Goal: Task Accomplishment & Management: Use online tool/utility

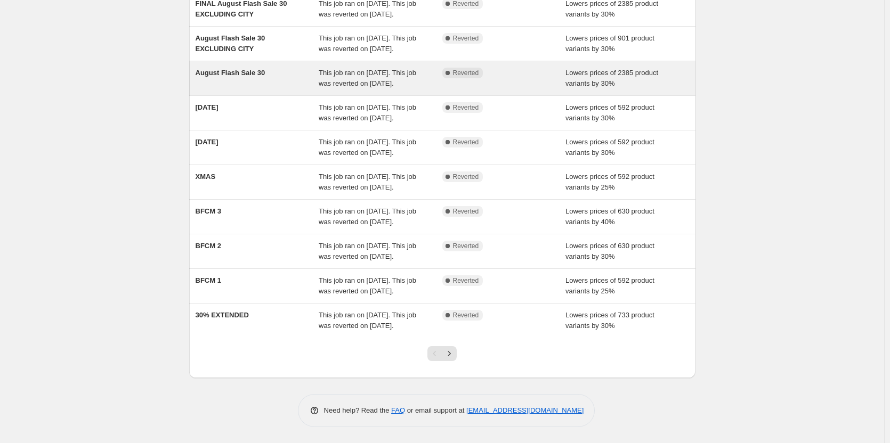
scroll to position [212, 0]
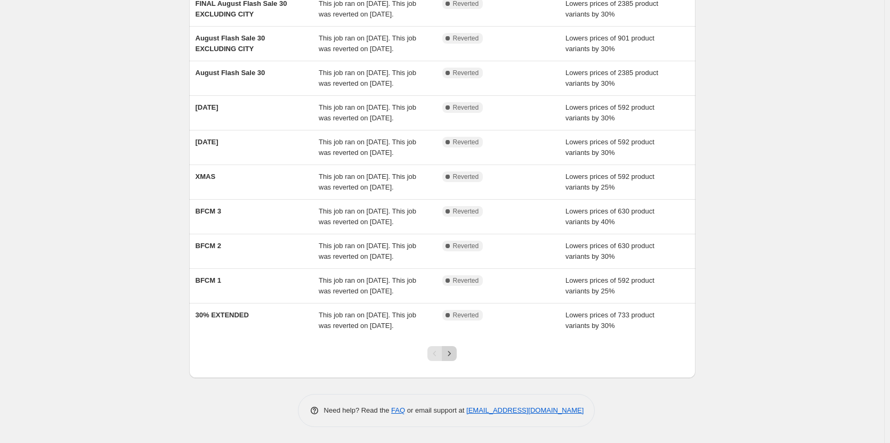
click at [452, 351] on icon "Next" at bounding box center [449, 353] width 11 height 11
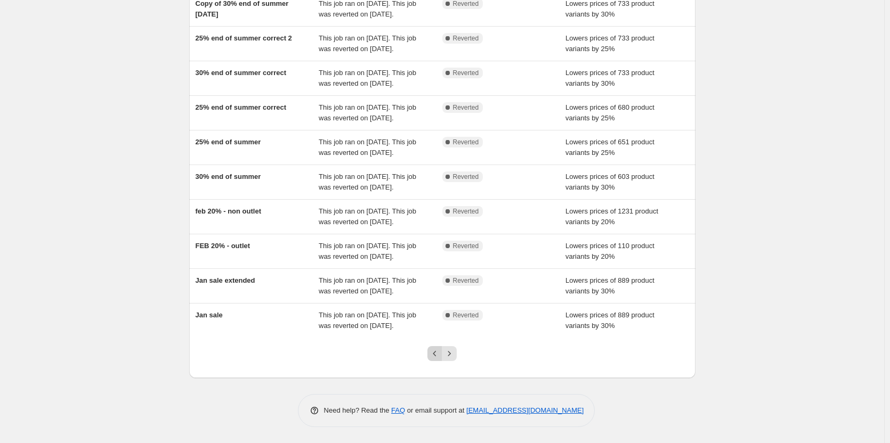
click at [438, 351] on icon "Previous" at bounding box center [434, 353] width 11 height 11
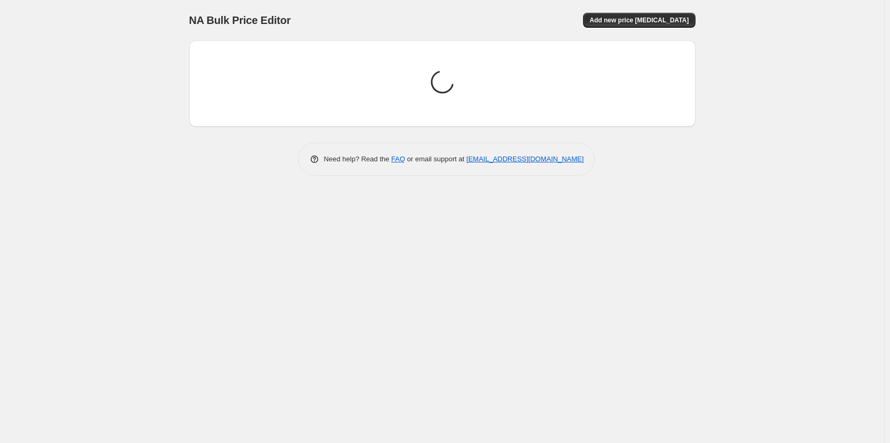
scroll to position [0, 0]
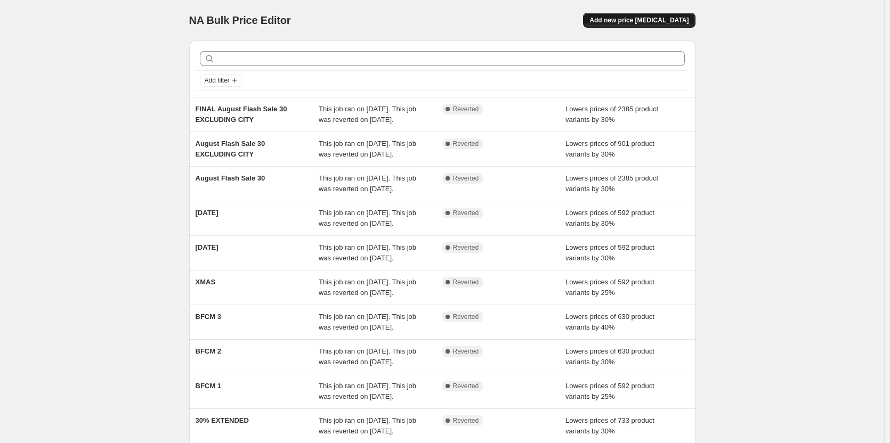
click at [640, 20] on span "Add new price [MEDICAL_DATA]" at bounding box center [638, 20] width 99 height 9
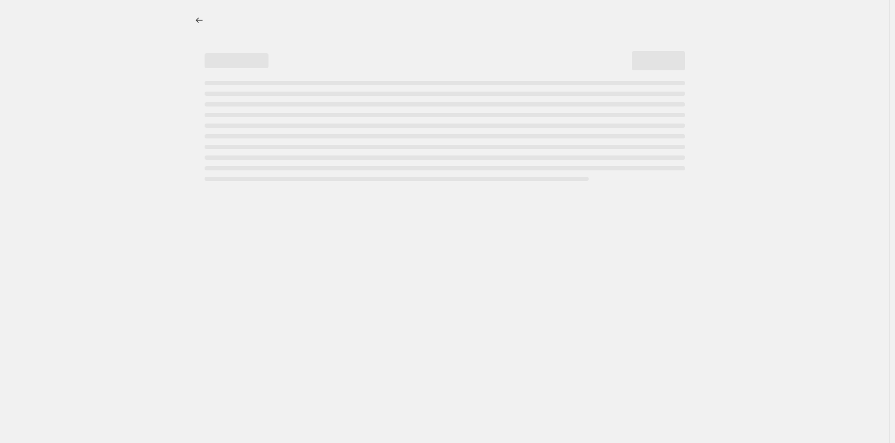
select select "percentage"
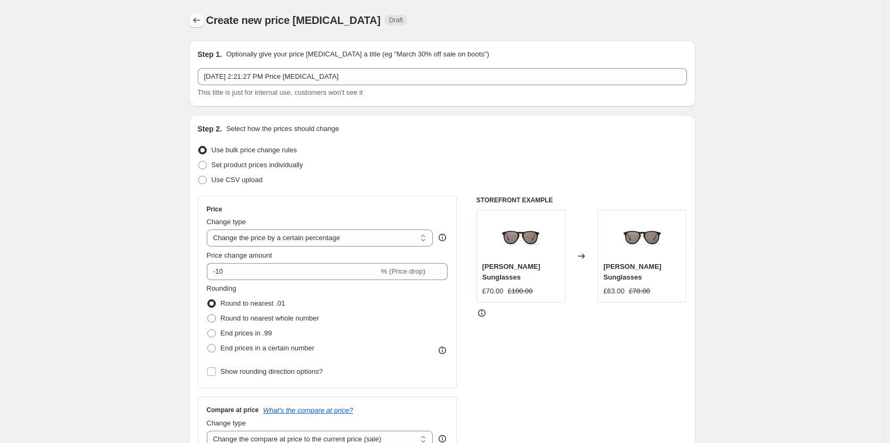
click at [199, 20] on icon "Price change jobs" at bounding box center [196, 20] width 11 height 11
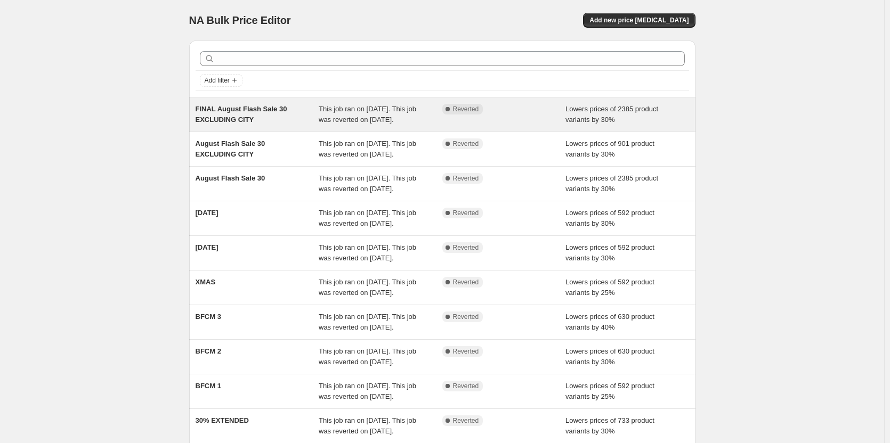
click at [496, 110] on div "Complete Reverted" at bounding box center [496, 109] width 108 height 11
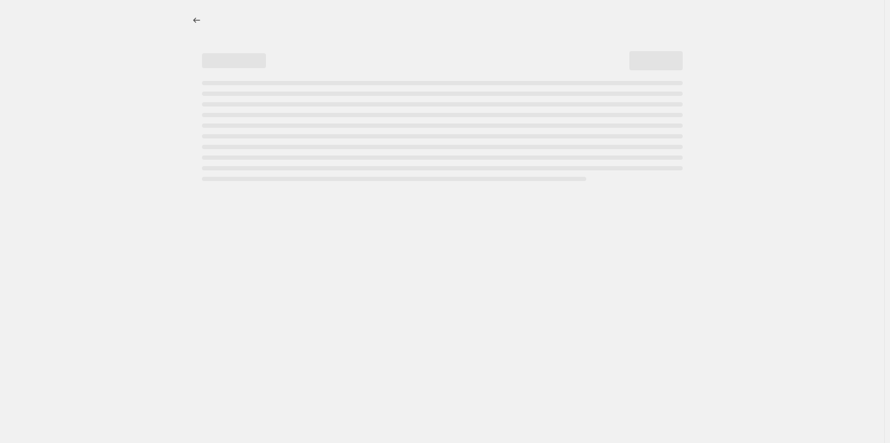
select select "percentage"
select select "collection"
select select "not_equal"
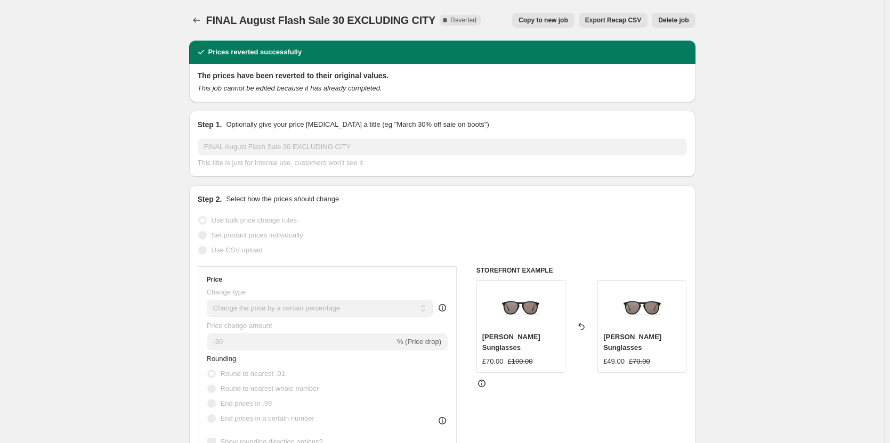
click at [563, 19] on span "Copy to new job" at bounding box center [543, 20] width 50 height 9
select select "percentage"
select select "collection"
select select "not_equal"
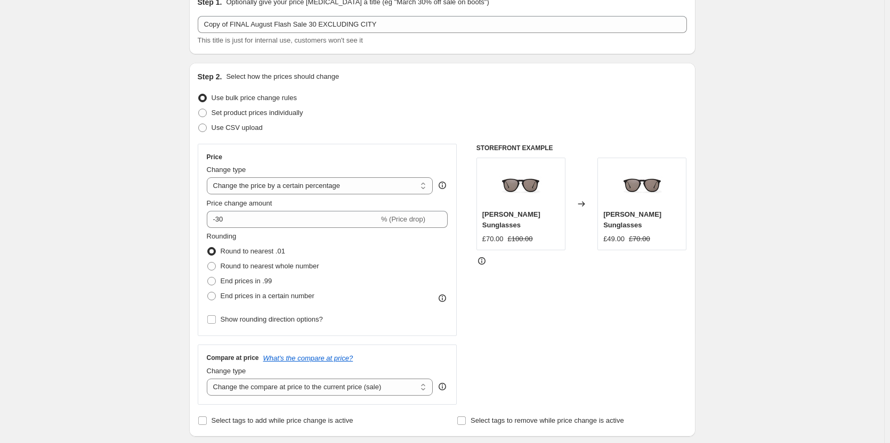
scroll to position [107, 0]
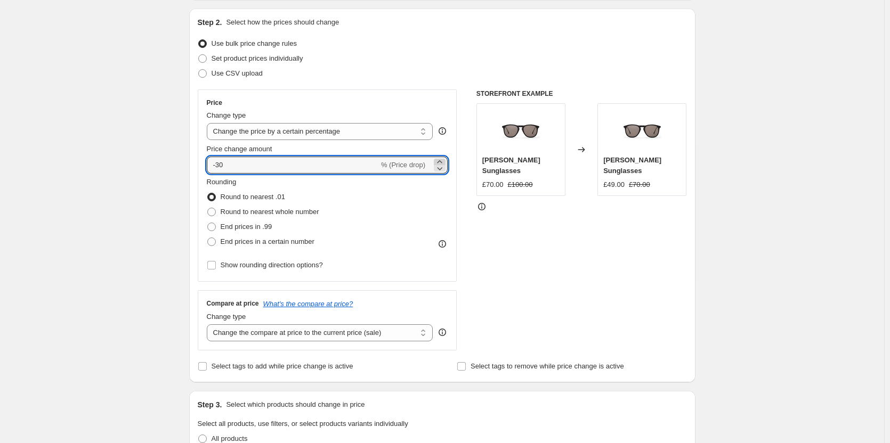
click at [442, 162] on icon at bounding box center [439, 162] width 11 height 11
click at [443, 167] on icon at bounding box center [439, 168] width 11 height 11
type input "-30"
click at [420, 166] on span "% (Price drop)" at bounding box center [403, 165] width 44 height 8
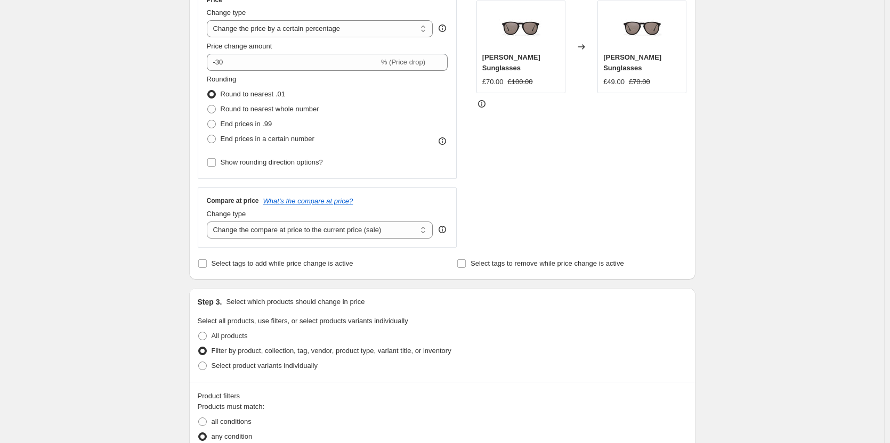
scroll to position [213, 0]
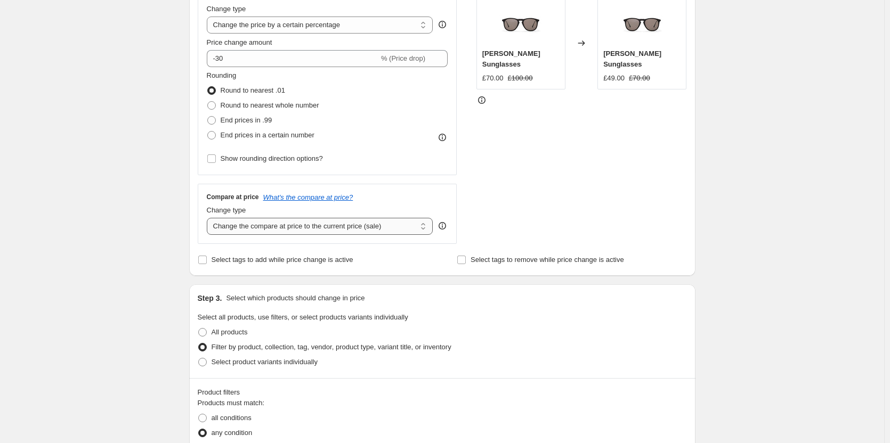
click at [347, 230] on select "Change the compare at price to the current price (sale) Change the compare at p…" at bounding box center [320, 226] width 226 height 17
click at [209, 218] on select "Change the compare at price to the current price (sale) Change the compare at p…" at bounding box center [320, 226] width 226 height 17
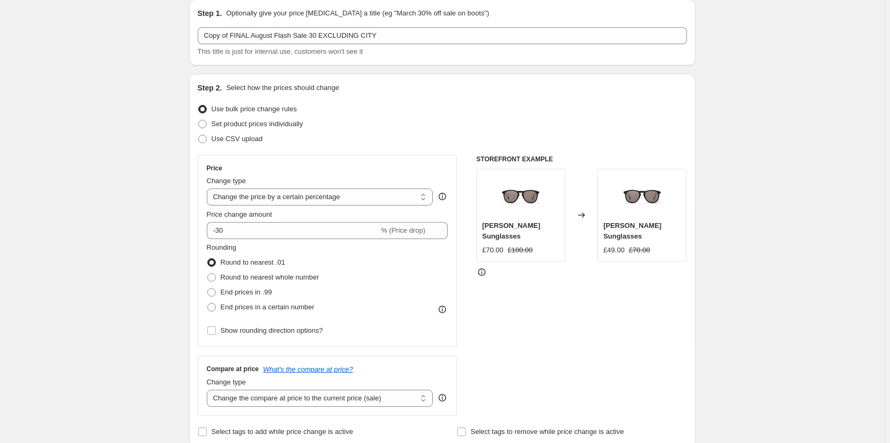
scroll to position [0, 0]
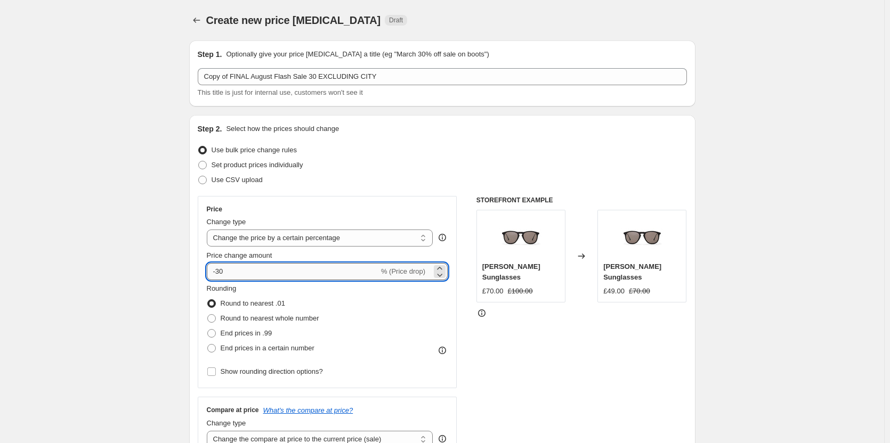
click at [327, 268] on input "-30" at bounding box center [293, 271] width 172 height 17
click at [390, 237] on select "Change the price to a certain amount Change the price by a certain amount Chang…" at bounding box center [320, 238] width 226 height 17
select select "ecap"
click at [209, 230] on select "Change the price to a certain amount Change the price by a certain amount Chang…" at bounding box center [320, 238] width 226 height 17
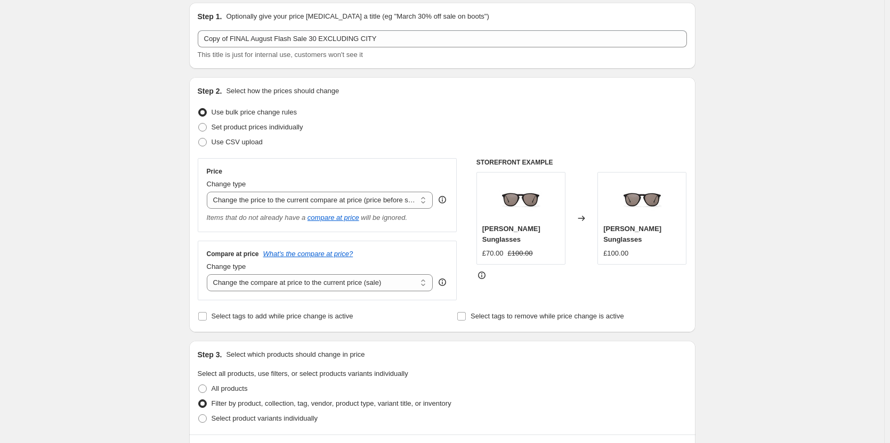
scroll to position [53, 0]
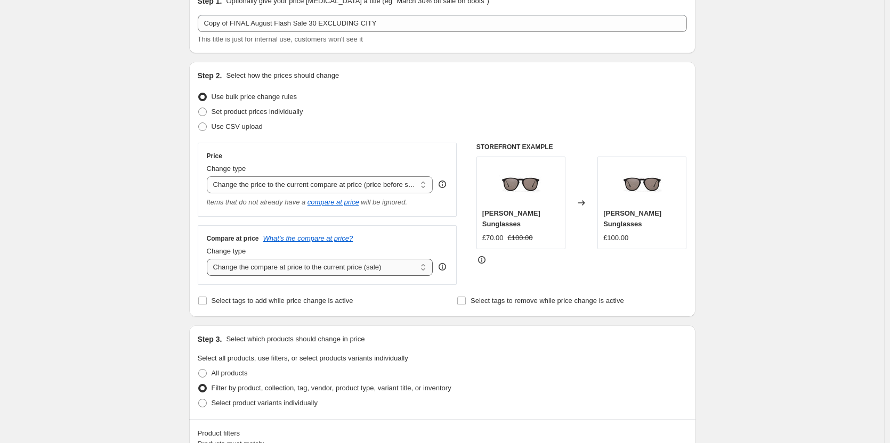
click at [396, 266] on select "Change the compare at price to the current price (sale) Change the compare at p…" at bounding box center [320, 267] width 226 height 17
select select "remove"
click at [209, 259] on select "Change the compare at price to the current price (sale) Change the compare at p…" at bounding box center [320, 267] width 226 height 17
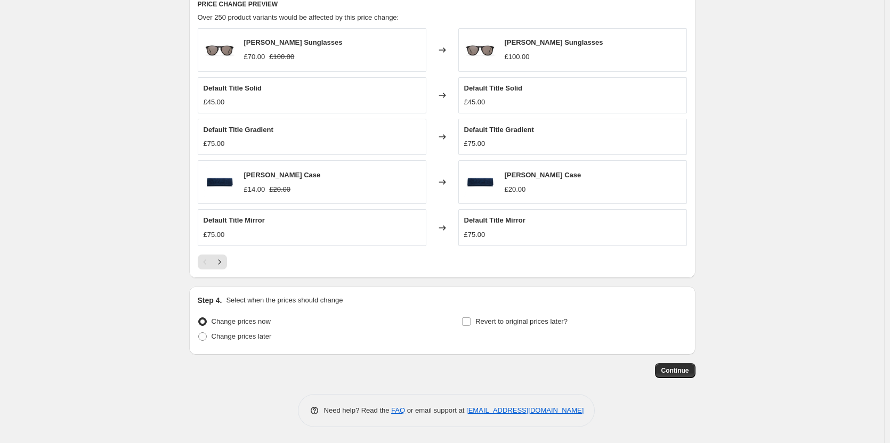
scroll to position [625, 0]
click at [692, 371] on button "Continue" at bounding box center [675, 370] width 40 height 15
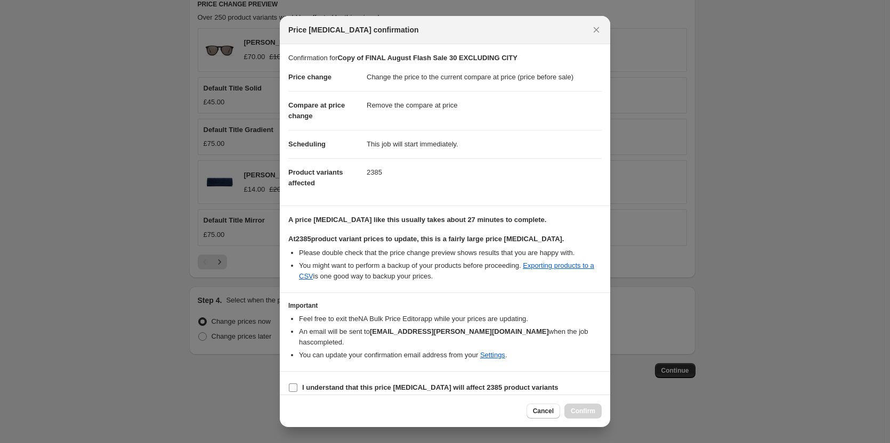
click at [295, 384] on input "I understand that this price [MEDICAL_DATA] will affect 2385 product variants" at bounding box center [293, 388] width 9 height 9
checkbox input "true"
click at [589, 408] on span "Confirm" at bounding box center [582, 411] width 25 height 9
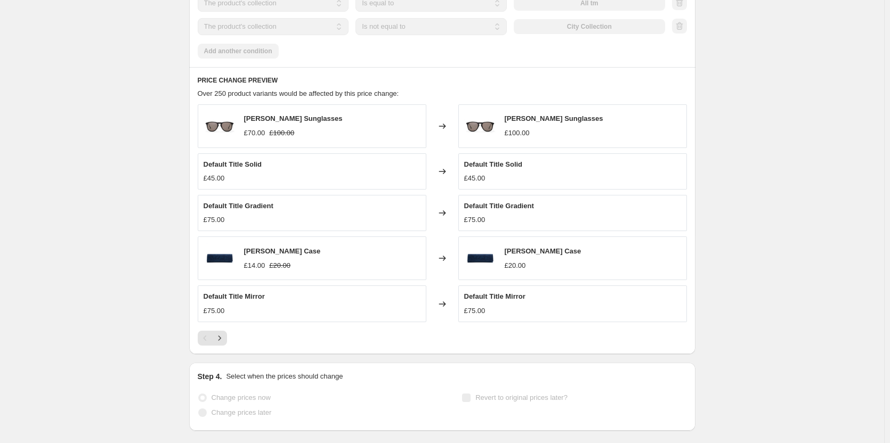
scroll to position [653, 0]
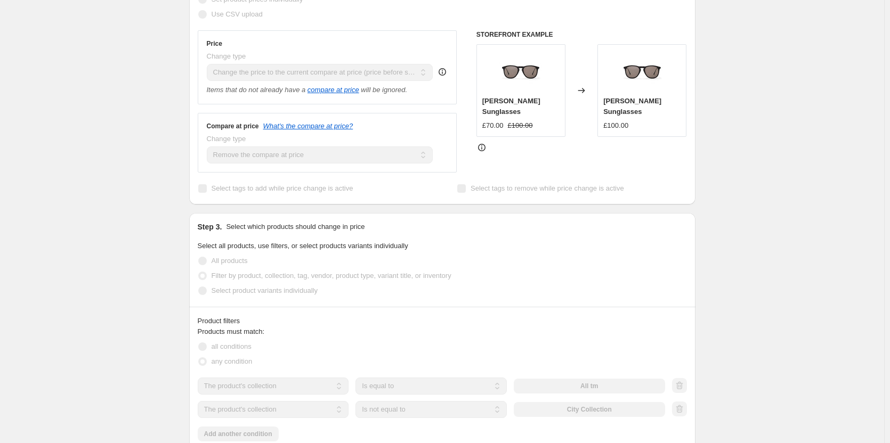
scroll to position [0, 0]
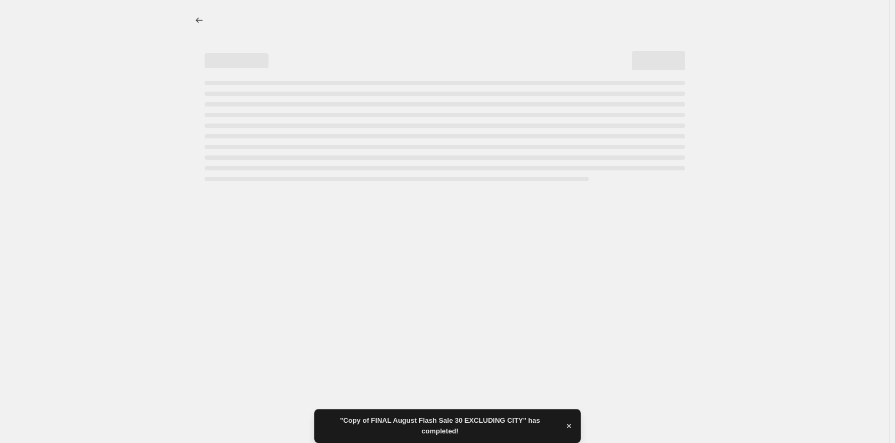
select select "ecap"
select select "remove"
select select "collection"
select select "not_equal"
